Goal: Transaction & Acquisition: Purchase product/service

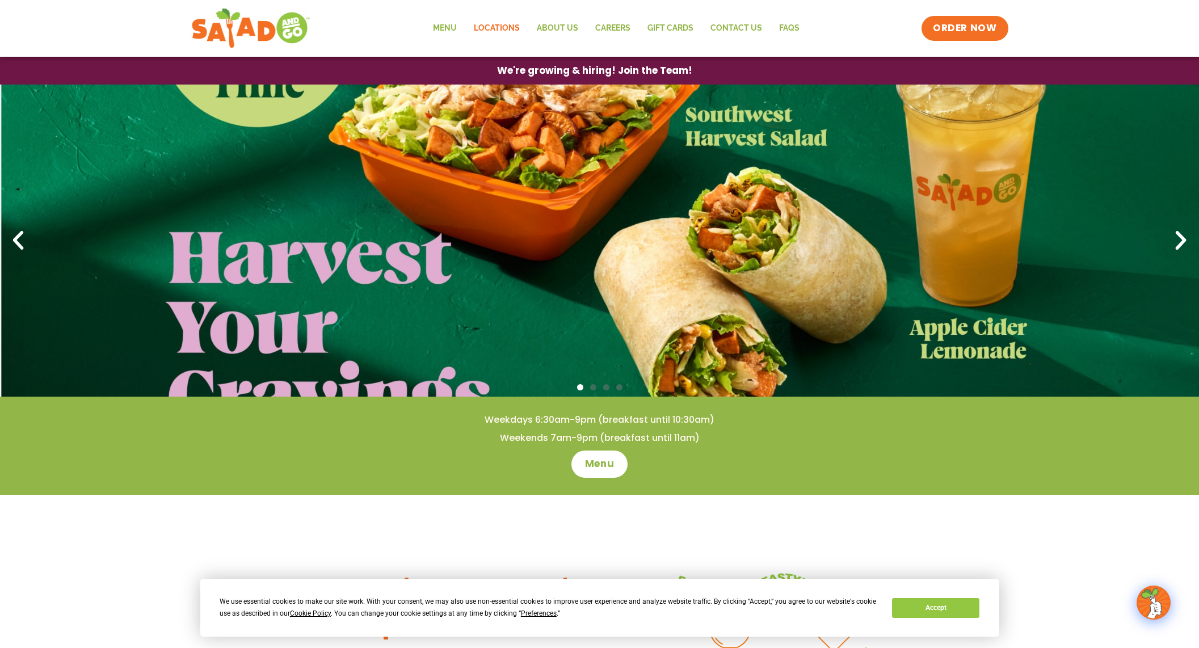
click at [510, 26] on link "Locations" at bounding box center [496, 28] width 63 height 26
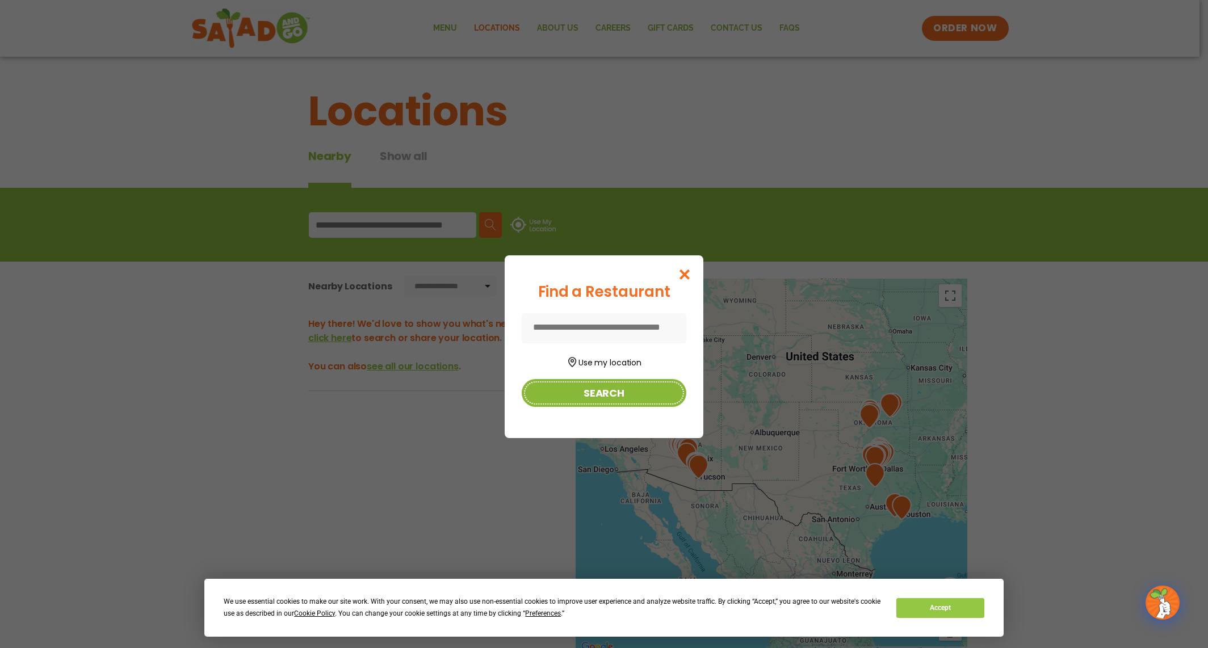
click at [623, 397] on button "Search" at bounding box center [604, 393] width 165 height 28
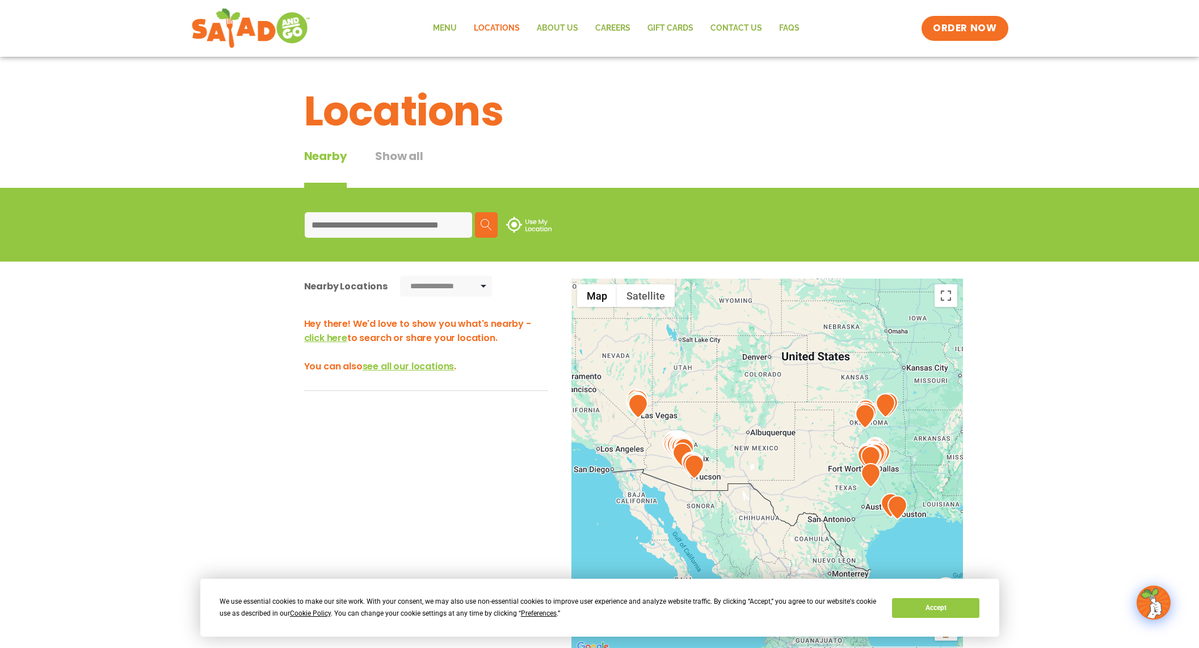
click at [389, 220] on input at bounding box center [388, 225] width 167 height 26
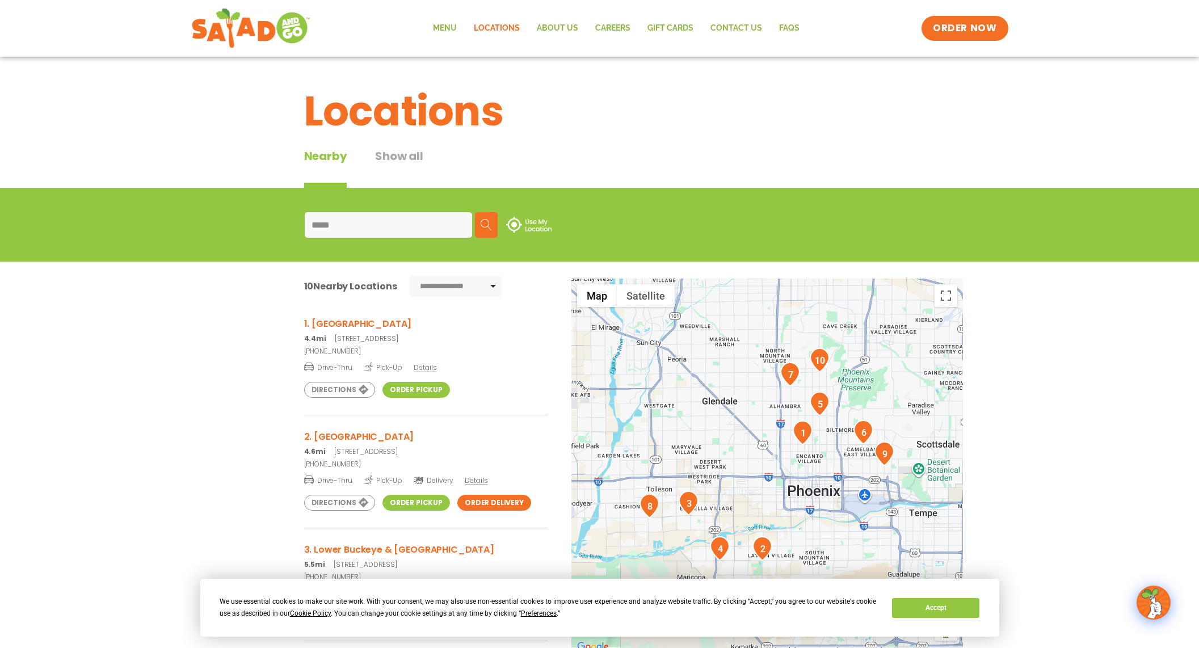
type input "*****"
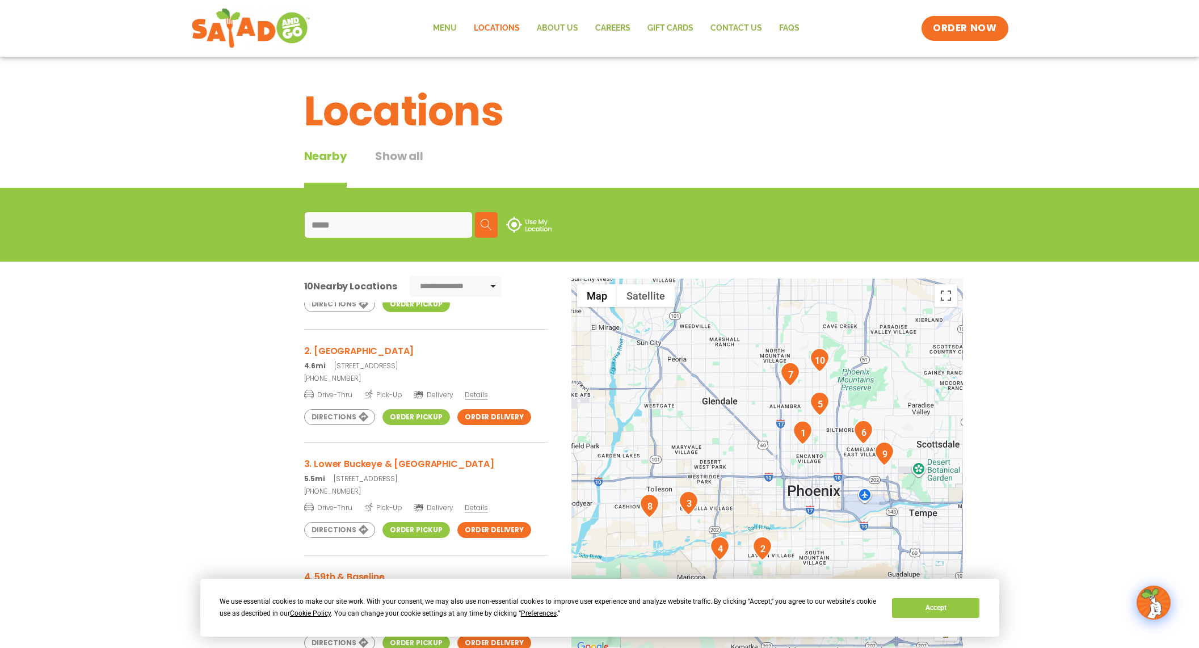
scroll to position [82, 0]
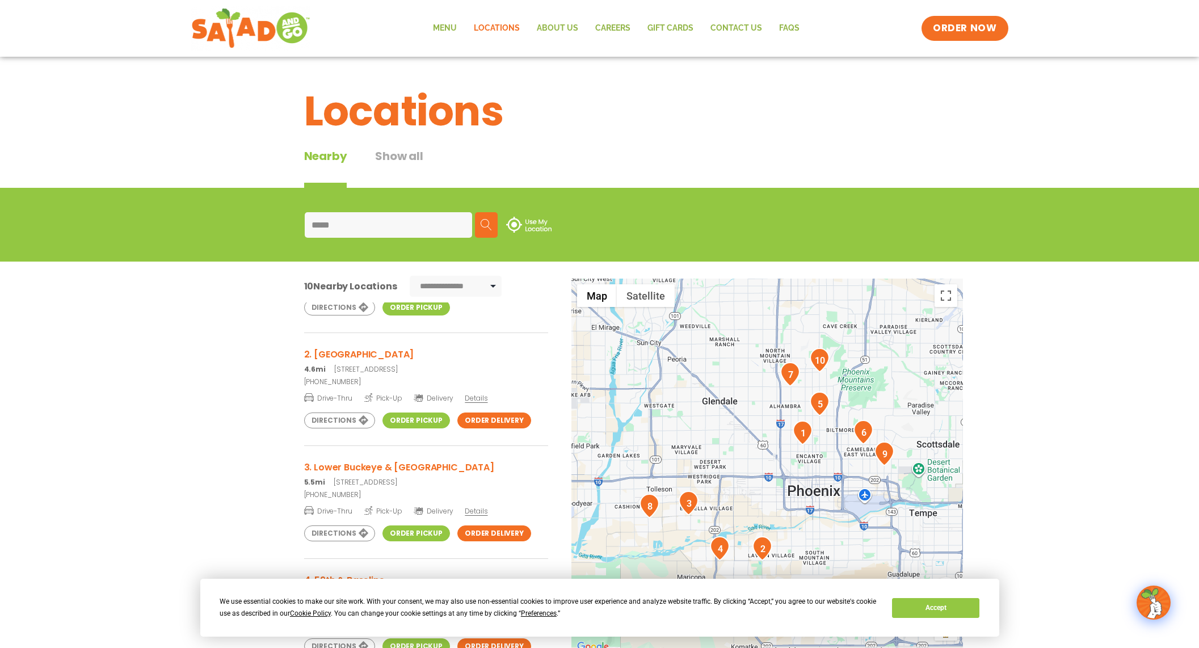
click at [423, 422] on link "Order Pickup" at bounding box center [417, 421] width 68 height 16
click at [560, 26] on link "About Us" at bounding box center [557, 28] width 58 height 26
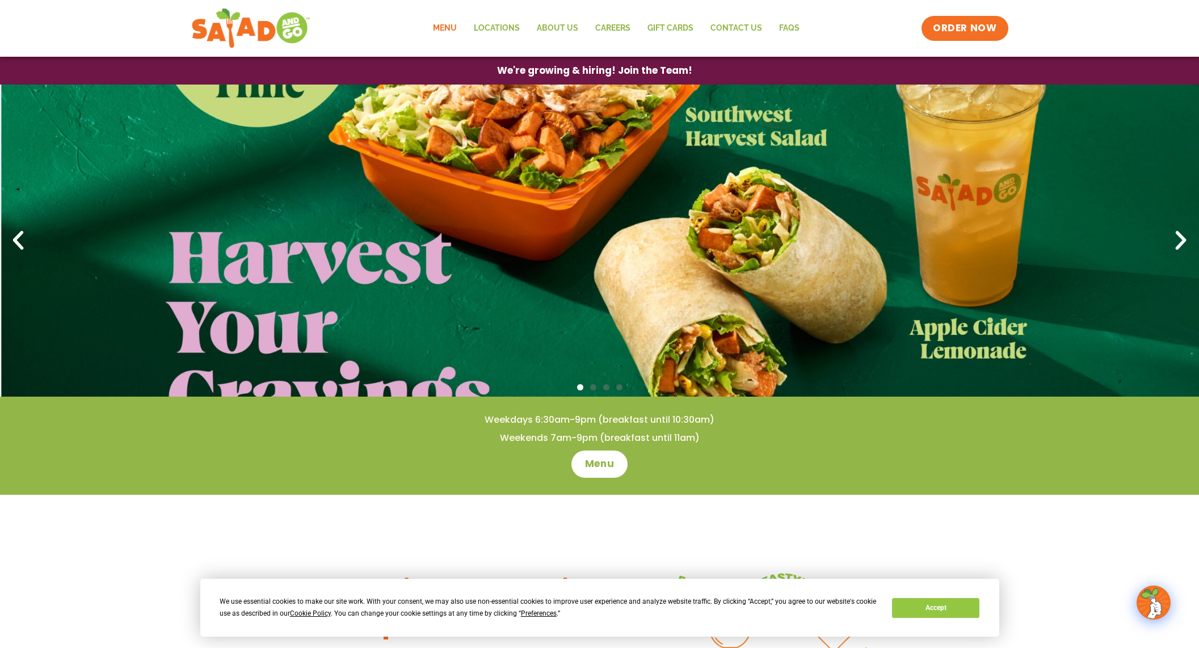
click at [452, 28] on link "Menu" at bounding box center [445, 28] width 41 height 26
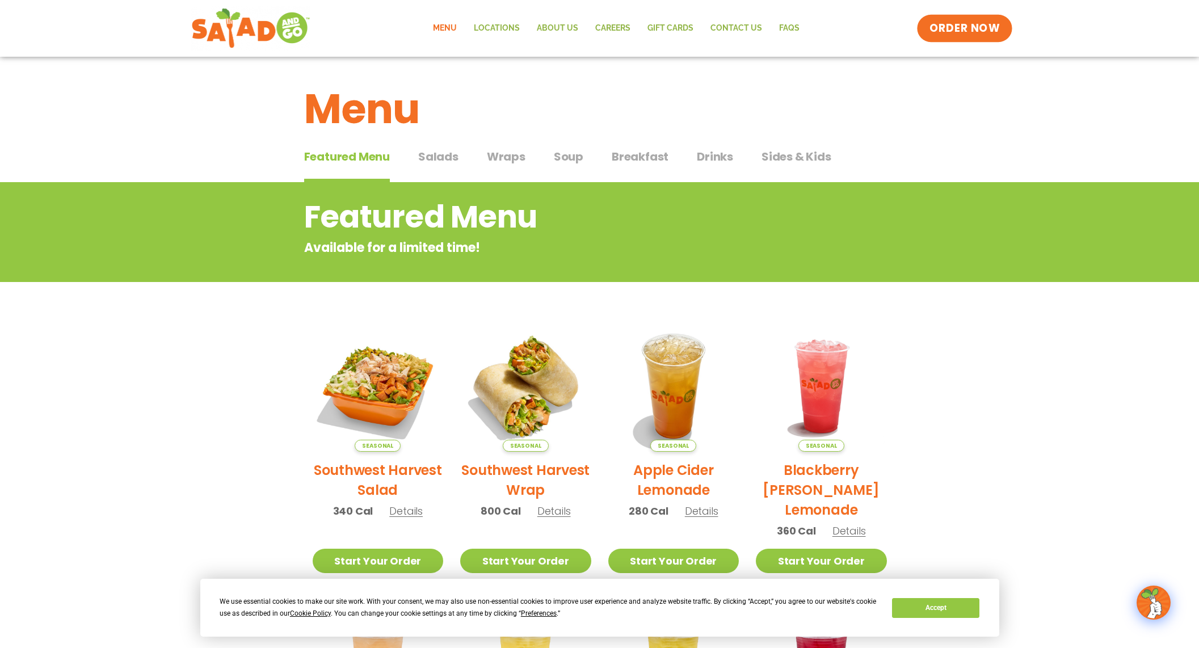
click at [942, 28] on span "ORDER NOW" at bounding box center [965, 28] width 70 height 15
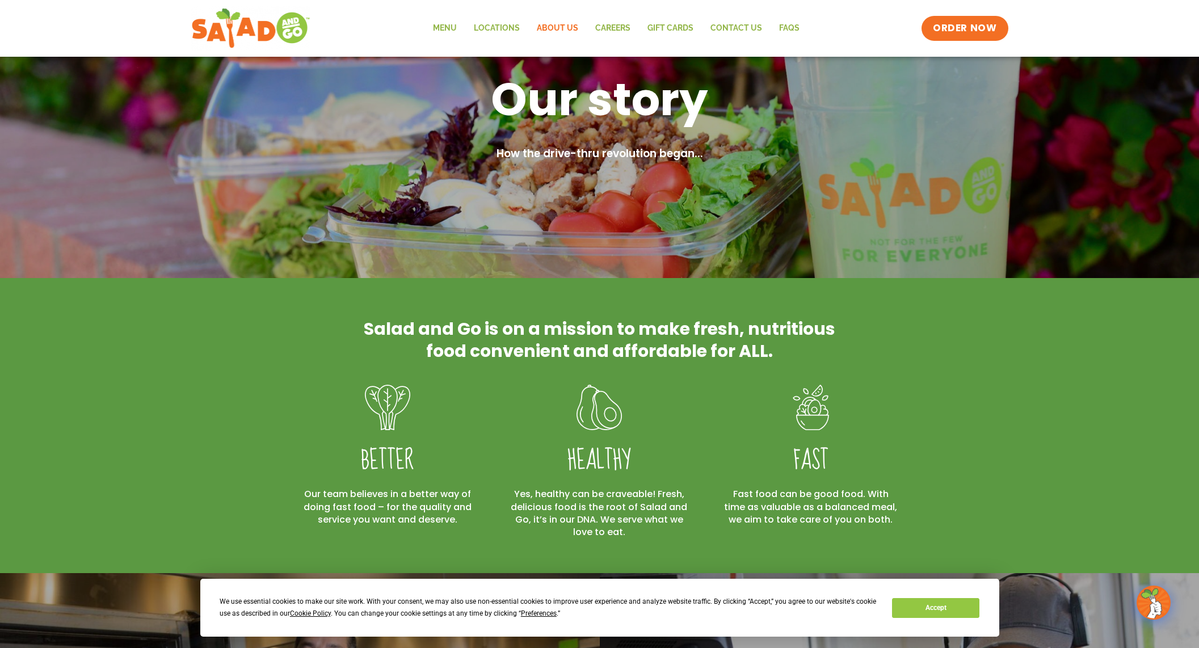
scroll to position [46, 0]
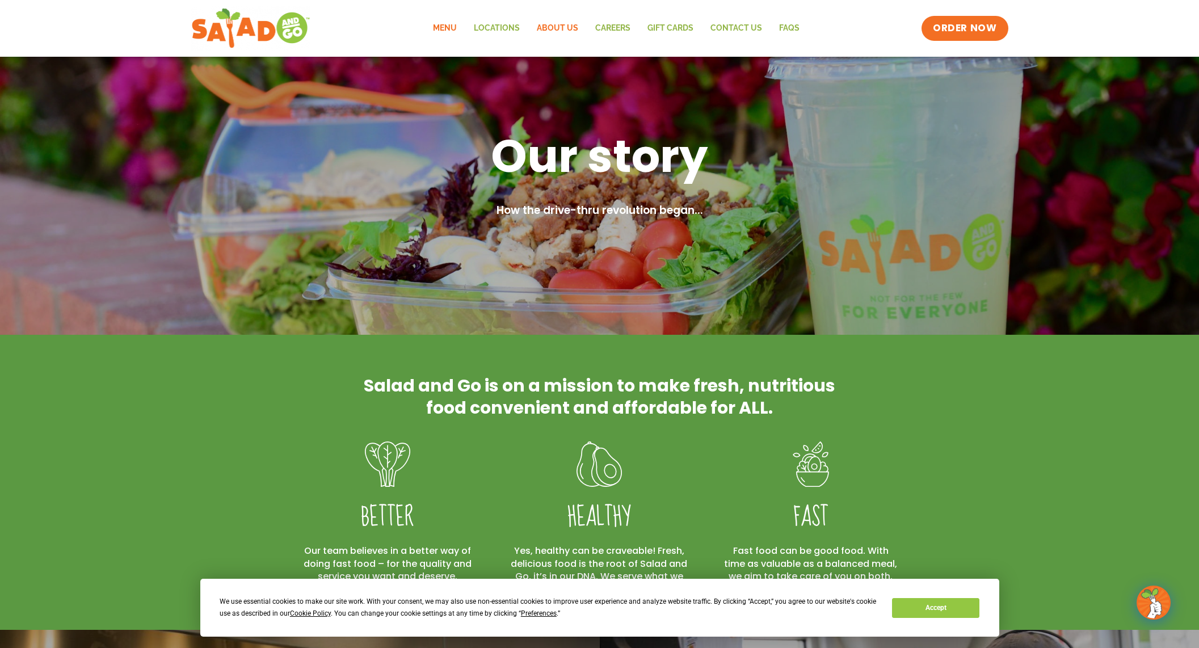
click at [445, 27] on link "Menu" at bounding box center [445, 28] width 41 height 26
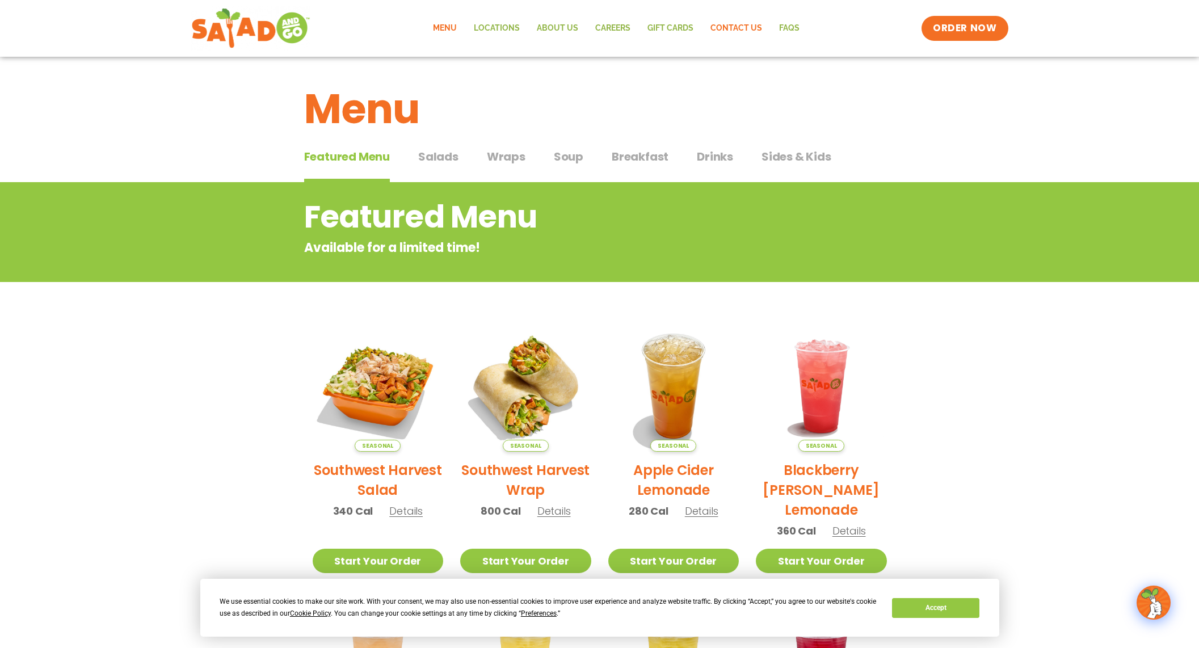
click at [752, 31] on link "Contact Us" at bounding box center [736, 28] width 69 height 26
